Goal: Find contact information: Find contact information

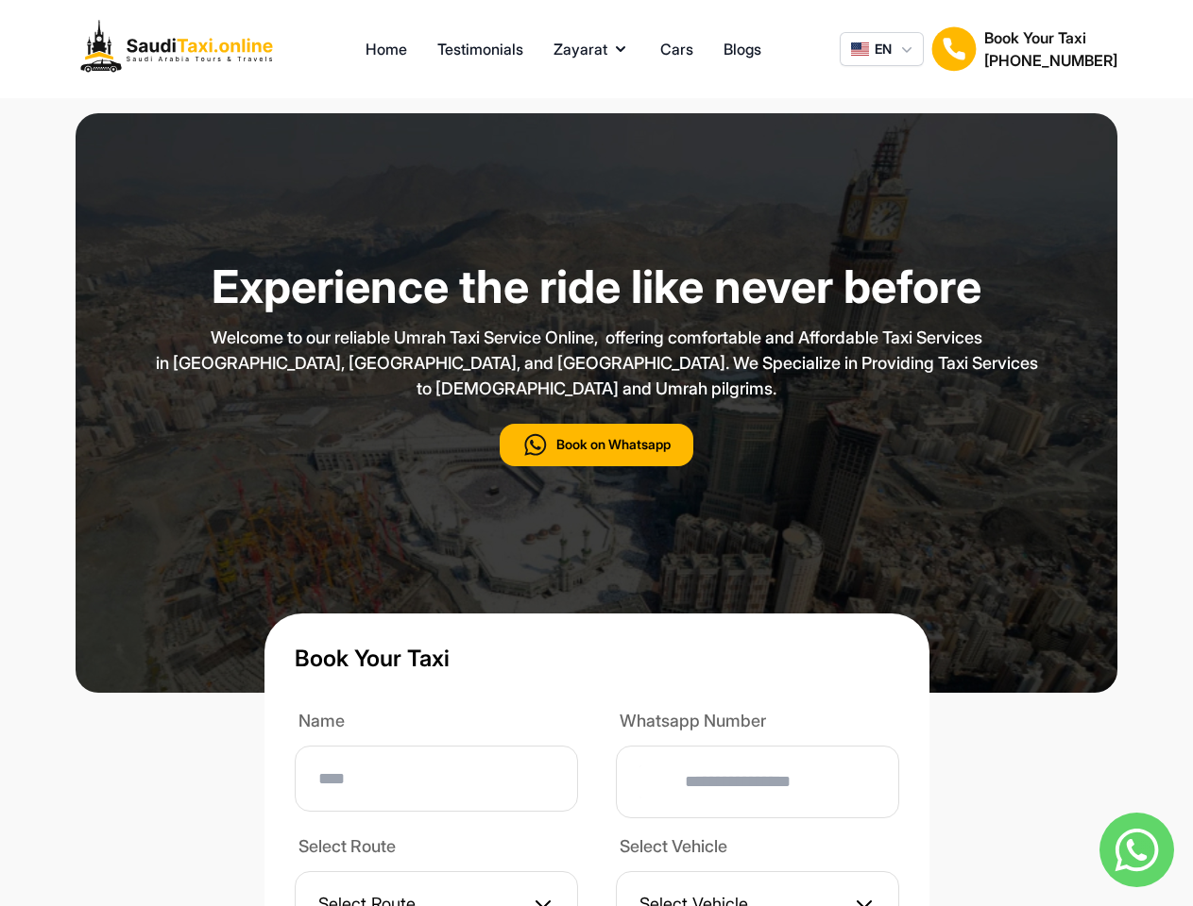
type input "**"
click at [596, 401] on p "Welcome to our reliable Umrah Taxi Service Online, offering comfortable and Aff…" at bounding box center [597, 363] width 944 height 76
click at [591, 49] on button "Zayarat" at bounding box center [591, 49] width 76 height 23
click at [881, 49] on span "EN" at bounding box center [882, 49] width 17 height 19
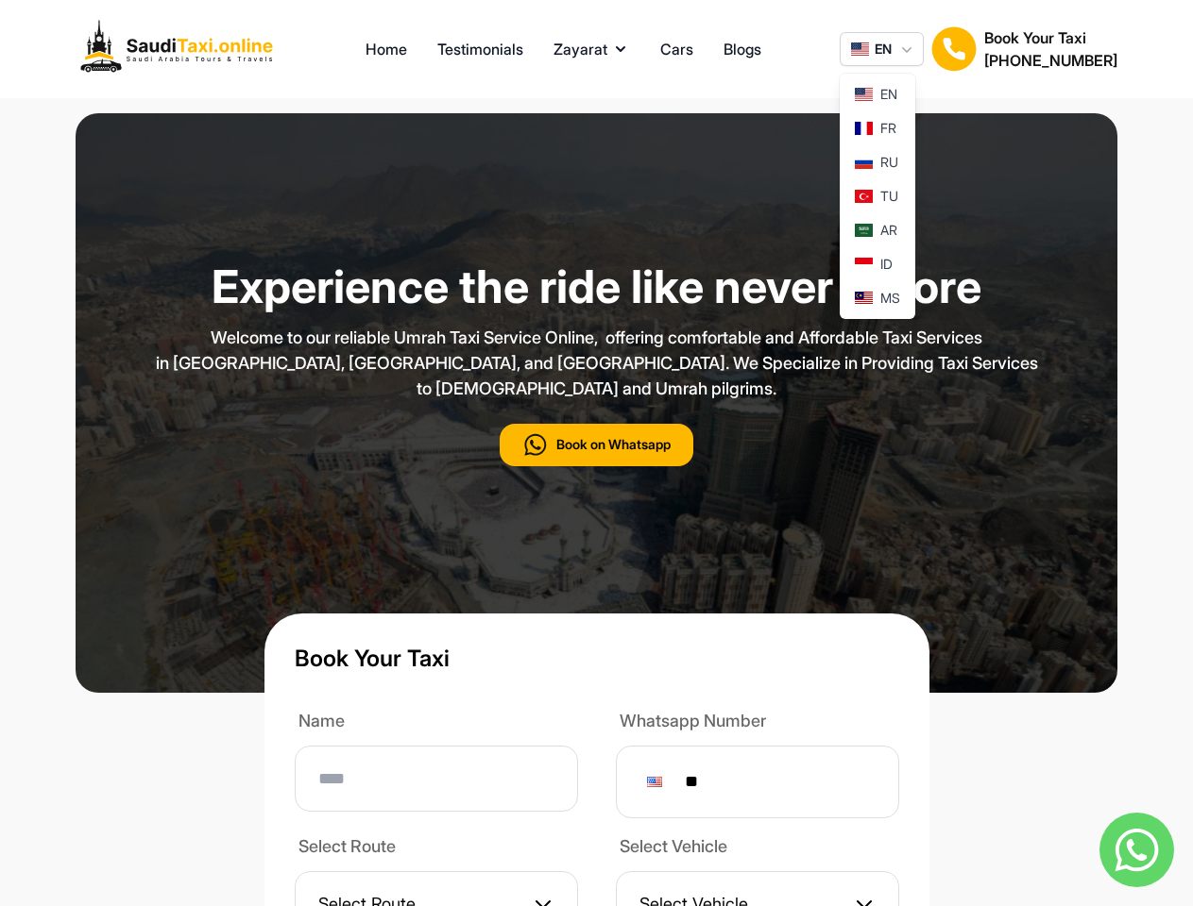
click at [954, 49] on img at bounding box center [953, 48] width 45 height 45
click at [1050, 49] on h2 "[PHONE_NUMBER]" at bounding box center [1050, 60] width 133 height 23
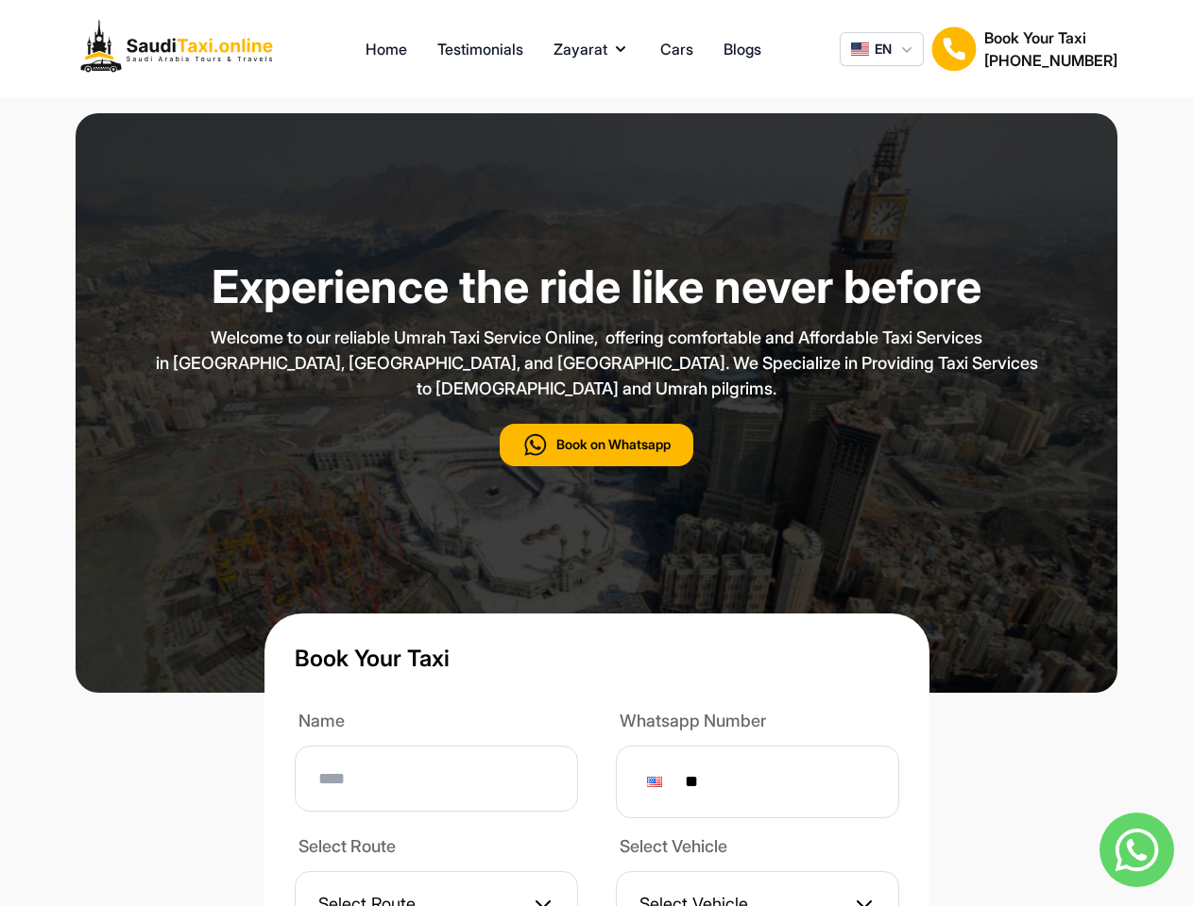
click at [596, 466] on button "Book on Whatsapp" at bounding box center [597, 445] width 194 height 42
click at [1136, 850] on img at bounding box center [1136, 850] width 75 height 75
click at [662, 787] on div at bounding box center [654, 782] width 15 height 10
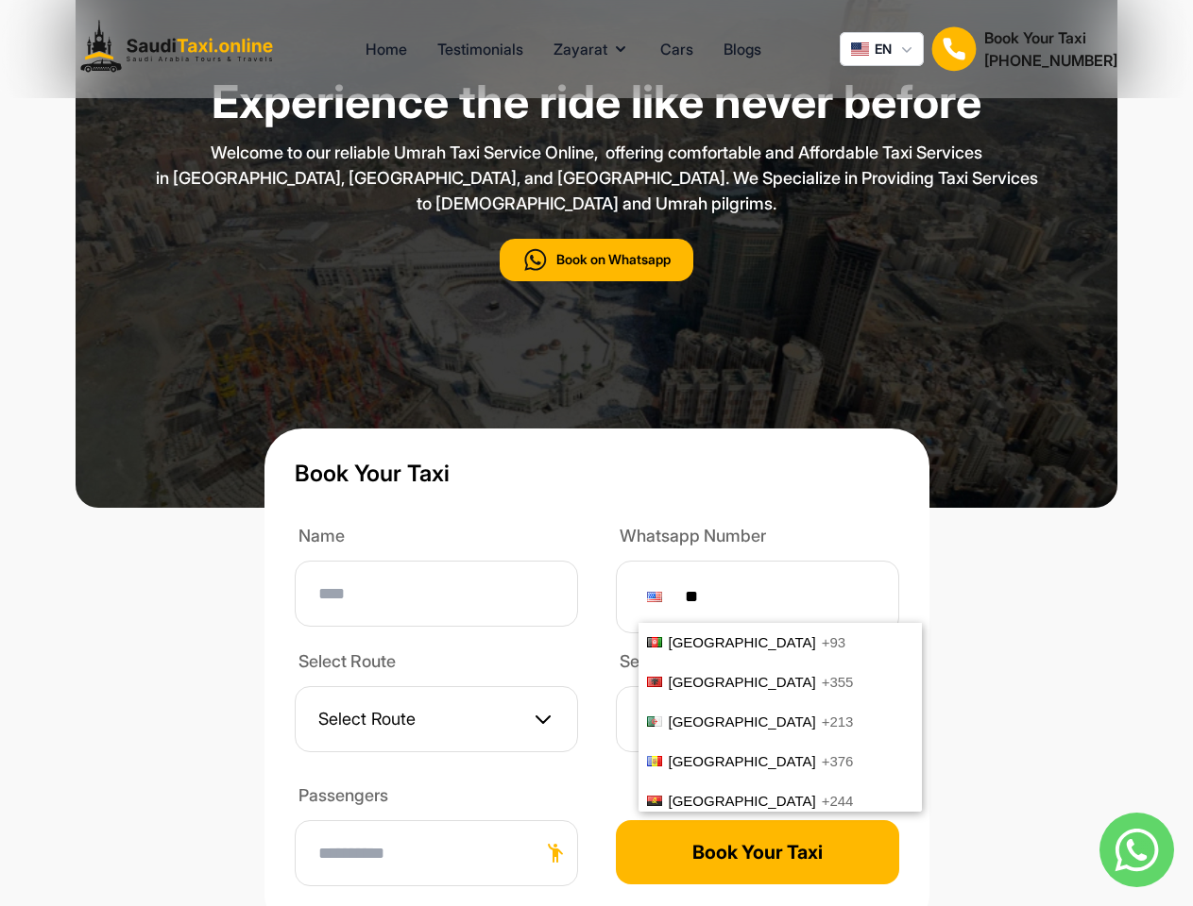
scroll to position [7849, 0]
